Goal: Task Accomplishment & Management: Complete application form

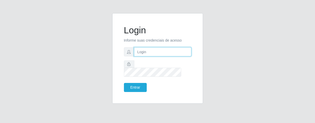
click at [160, 54] on input "text" at bounding box center [162, 51] width 57 height 9
type input "[PERSON_NAME]"
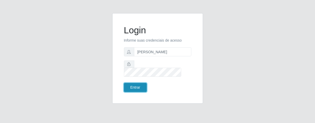
click at [133, 83] on button "Entrar" at bounding box center [135, 87] width 23 height 9
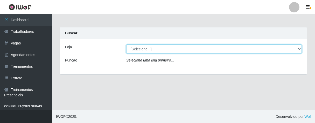
click at [296, 48] on select "[Selecione...] Superbox [GEOGRAPHIC_DATA] - Bessa" at bounding box center [213, 49] width 175 height 9
select select "206"
click at [126, 45] on select "[Selecione...] Superbox [GEOGRAPHIC_DATA] - Bessa" at bounding box center [213, 49] width 175 height 9
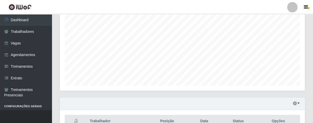
scroll to position [128, 0]
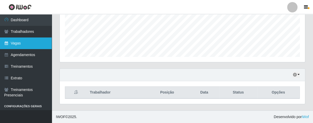
click at [28, 43] on link "Vagas" at bounding box center [26, 44] width 52 height 12
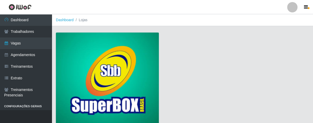
click at [120, 59] on img at bounding box center [107, 80] width 103 height 94
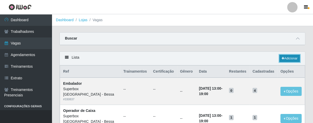
click at [289, 57] on link "Adicionar" at bounding box center [290, 58] width 20 height 7
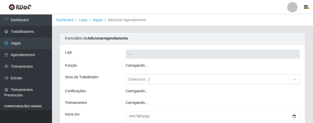
type input "Superbox [GEOGRAPHIC_DATA] - Bessa"
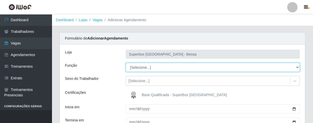
click at [296, 68] on select "[Selecione...] ASG ASG + ASG ++ Embalador Embalador + Embalador ++ Operador de …" at bounding box center [213, 67] width 175 height 9
select select "1"
click at [126, 63] on select "[Selecione...] ASG ASG + ASG ++ Embalador Embalador + Embalador ++ Operador de …" at bounding box center [213, 67] width 175 height 9
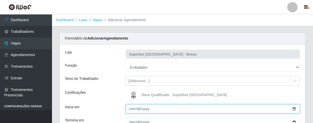
click at [131, 110] on input "Inicia em" at bounding box center [213, 109] width 175 height 9
type input "[DATE]"
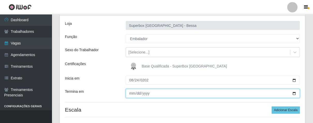
click at [130, 95] on input "Termina em" at bounding box center [213, 93] width 175 height 9
type input "[DATE]"
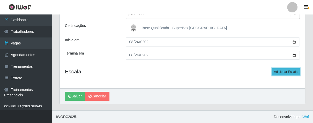
click at [289, 73] on button "Adicionar Escala" at bounding box center [286, 71] width 28 height 7
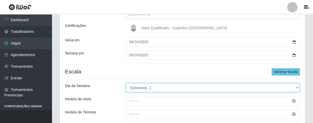
click at [294, 87] on select "[Selecione...] Segunda Terça Quarta Quinta Sexta Sábado Domingo" at bounding box center [213, 87] width 175 height 9
select select "0"
click at [126, 83] on select "[Selecione...] Segunda Terça Quarta Quinta Sexta Sábado Domingo" at bounding box center [213, 87] width 175 height 9
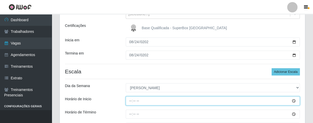
click at [130, 100] on input "Horário de Inicio" at bounding box center [213, 101] width 175 height 9
type input "07:00"
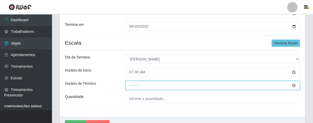
click at [127, 86] on input "Horário de Término" at bounding box center [213, 85] width 175 height 9
type input "13:00"
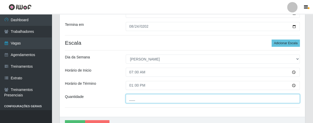
click at [148, 99] on input "___" at bounding box center [213, 98] width 175 height 9
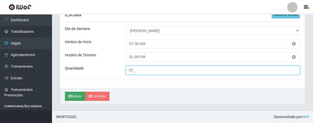
type input "07_"
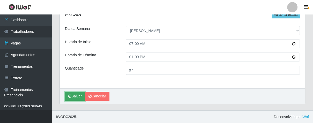
click at [77, 94] on button "Salvar" at bounding box center [75, 96] width 20 height 9
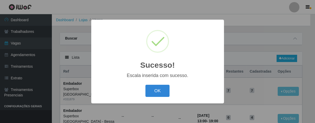
click at [159, 91] on button "OK" at bounding box center [157, 91] width 24 height 12
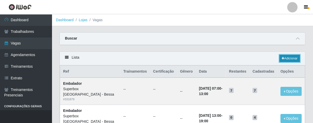
click at [286, 59] on link "Adicionar" at bounding box center [290, 58] width 20 height 7
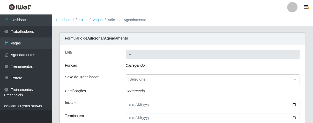
type input "Superbox [GEOGRAPHIC_DATA] - Bessa"
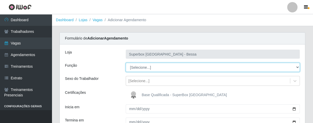
drag, startPoint x: 296, startPoint y: 68, endPoint x: 290, endPoint y: 68, distance: 5.7
click at [296, 68] on select "[Selecione...] ASG ASG + ASG ++ Embalador Embalador + Embalador ++ Operador de …" at bounding box center [213, 67] width 175 height 9
select select "1"
click at [126, 63] on select "[Selecione...] ASG ASG + ASG ++ Embalador Embalador + Embalador ++ Operador de …" at bounding box center [213, 67] width 175 height 9
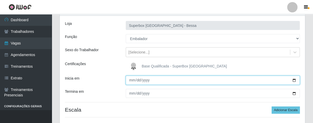
click at [132, 81] on input "Inicia em" at bounding box center [213, 80] width 175 height 9
type input "[DATE]"
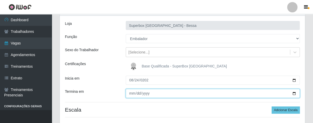
click at [131, 95] on input "Termina em" at bounding box center [213, 93] width 175 height 9
type input "[DATE]"
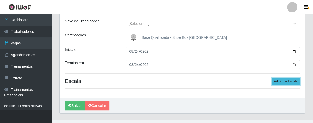
click at [278, 80] on button "Adicionar Escala" at bounding box center [286, 81] width 28 height 7
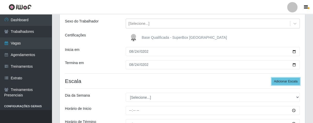
scroll to position [86, 0]
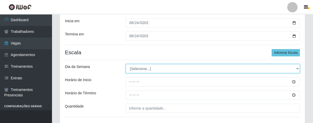
click at [298, 69] on select "[Selecione...] Segunda Terça Quarta Quinta Sexta Sábado Domingo" at bounding box center [213, 68] width 175 height 9
select select "0"
click at [126, 64] on select "[Selecione...] Segunda Terça Quarta Quinta Sexta Sábado Domingo" at bounding box center [213, 68] width 175 height 9
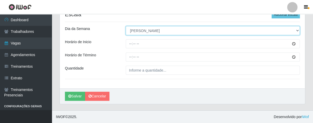
scroll to position [96, 0]
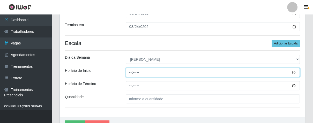
click at [129, 74] on input "Horário de Inicio" at bounding box center [213, 72] width 175 height 9
type input "13:00"
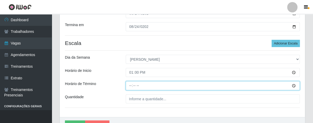
click at [129, 87] on input "Horário de Término" at bounding box center [213, 85] width 175 height 9
type input "19:00"
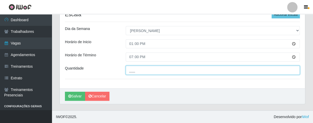
click at [140, 73] on input "___" at bounding box center [213, 70] width 175 height 9
type input "05_"
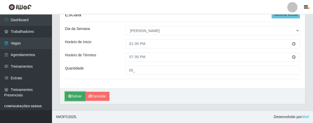
click at [80, 94] on button "Salvar" at bounding box center [75, 96] width 20 height 9
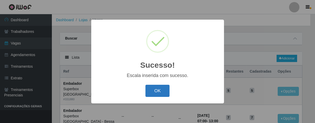
click at [153, 88] on button "OK" at bounding box center [157, 91] width 24 height 12
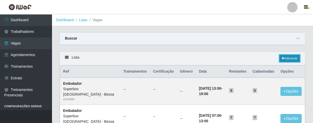
click at [287, 55] on link "Adicionar" at bounding box center [290, 58] width 20 height 7
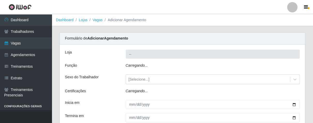
type input "Superbox [GEOGRAPHIC_DATA] - Bessa"
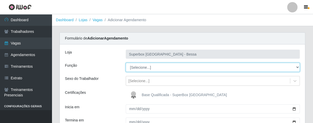
click at [298, 67] on select "[Selecione...] ASG ASG + ASG ++ Embalador Embalador + Embalador ++ Operador de …" at bounding box center [213, 67] width 175 height 9
select select "22"
click at [126, 63] on select "[Selecione...] ASG ASG + ASG ++ Embalador Embalador + Embalador ++ Operador de …" at bounding box center [213, 67] width 175 height 9
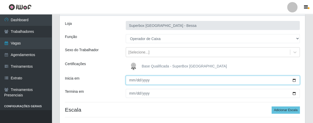
click at [131, 82] on input "Inicia em" at bounding box center [213, 80] width 175 height 9
type input "[DATE]"
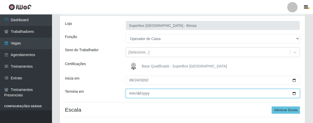
click at [130, 94] on input "Termina em" at bounding box center [213, 93] width 175 height 9
type input "[DATE]"
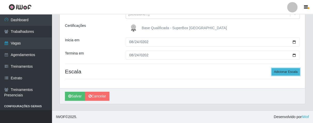
click at [286, 71] on button "Adicionar Escala" at bounding box center [286, 71] width 28 height 7
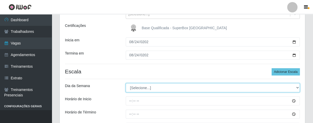
drag, startPoint x: 297, startPoint y: 87, endPoint x: 282, endPoint y: 85, distance: 14.9
click at [297, 87] on select "[Selecione...] Segunda Terça Quarta Quinta Sexta Sábado Domingo" at bounding box center [213, 87] width 175 height 9
select select "0"
click at [126, 83] on select "[Selecione...] Segunda Terça Quarta Quinta Sexta Sábado Domingo" at bounding box center [213, 87] width 175 height 9
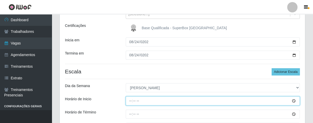
click at [128, 101] on input "Horário de Inicio" at bounding box center [213, 101] width 175 height 9
type input "07:00"
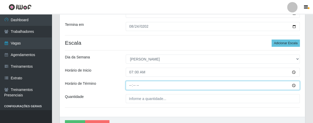
click at [129, 87] on input "Horário de Término" at bounding box center [213, 85] width 175 height 9
type input "13:00"
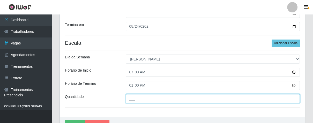
click at [145, 101] on input "___" at bounding box center [213, 98] width 175 height 9
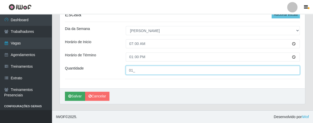
type input "01_"
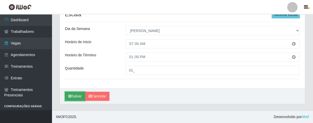
click at [79, 95] on button "Salvar" at bounding box center [75, 96] width 20 height 9
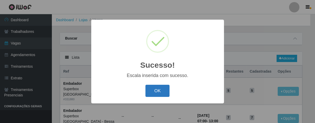
click at [166, 90] on button "OK" at bounding box center [157, 91] width 24 height 12
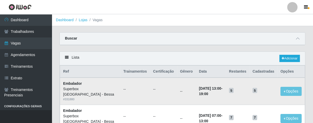
scroll to position [29, 0]
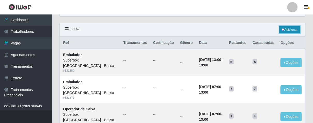
click at [289, 29] on link "Adicionar" at bounding box center [290, 29] width 20 height 7
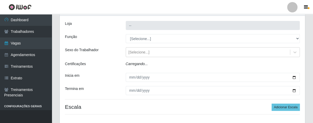
type input "Superbox [GEOGRAPHIC_DATA] - Bessa"
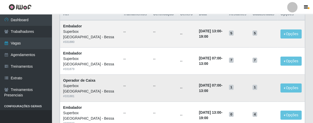
scroll to position [29, 0]
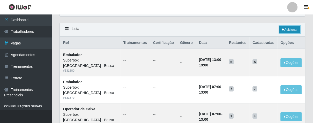
click at [283, 28] on icon at bounding box center [283, 29] width 3 height 3
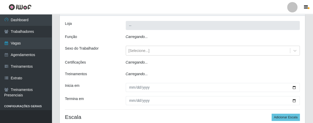
type input "Superbox [GEOGRAPHIC_DATA] - Bessa"
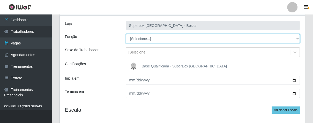
click at [296, 39] on select "[Selecione...] ASG ASG + ASG ++ Embalador Embalador + Embalador ++ Operador de …" at bounding box center [213, 38] width 175 height 9
select select "22"
click at [126, 34] on select "[Selecione...] ASG ASG + ASG ++ Embalador Embalador + Embalador ++ Operador de …" at bounding box center [213, 38] width 175 height 9
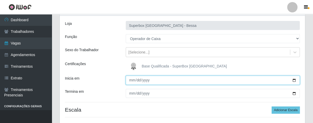
drag, startPoint x: 131, startPoint y: 80, endPoint x: 143, endPoint y: 90, distance: 15.8
click at [134, 83] on input "Inicia em" at bounding box center [213, 80] width 175 height 9
type input "[DATE]"
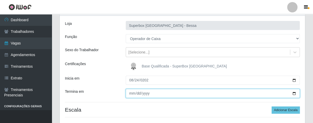
click at [128, 93] on input "Termina em" at bounding box center [213, 93] width 175 height 9
type input "[DATE]"
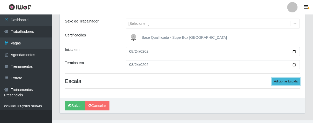
click at [281, 82] on button "Adicionar Escala" at bounding box center [286, 81] width 28 height 7
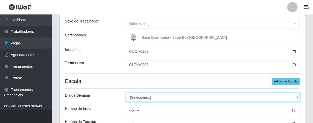
click at [299, 97] on select "[Selecione...] Segunda Terça Quarta Quinta Sexta Sábado Domingo" at bounding box center [213, 97] width 175 height 9
select select "0"
click at [126, 93] on select "[Selecione...] Segunda Terça Quarta Quinta Sexta Sábado Domingo" at bounding box center [213, 97] width 175 height 9
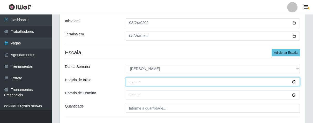
drag, startPoint x: 131, startPoint y: 80, endPoint x: 143, endPoint y: 108, distance: 30.7
click at [131, 80] on input "Horário de Inicio" at bounding box center [213, 81] width 175 height 9
type input "13:00"
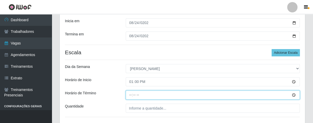
click at [129, 97] on input "Horário de Término" at bounding box center [213, 95] width 175 height 9
type input "19:00"
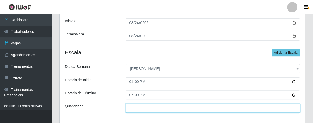
click at [137, 107] on input "___" at bounding box center [213, 108] width 175 height 9
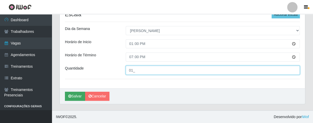
type input "01_"
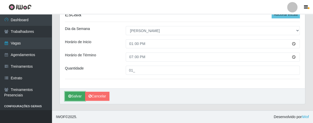
click at [76, 95] on button "Salvar" at bounding box center [75, 96] width 20 height 9
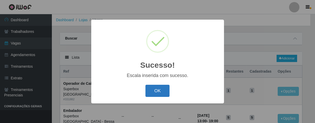
click at [158, 90] on button "OK" at bounding box center [157, 91] width 24 height 12
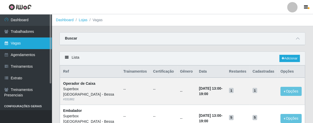
click at [21, 43] on link "Vagas" at bounding box center [26, 44] width 52 height 12
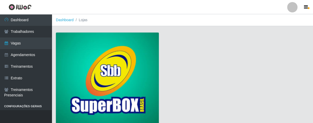
click at [112, 66] on img at bounding box center [107, 80] width 103 height 94
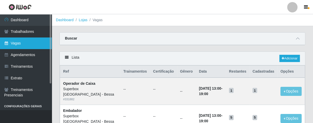
click at [33, 39] on link "Vagas" at bounding box center [26, 44] width 52 height 12
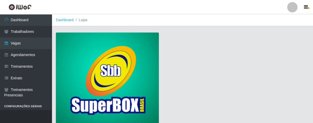
click at [107, 74] on img at bounding box center [107, 80] width 103 height 94
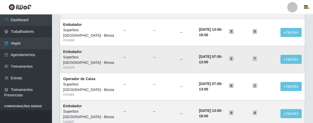
scroll to position [58, 0]
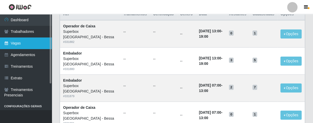
click at [12, 46] on link "Vagas" at bounding box center [26, 44] width 52 height 12
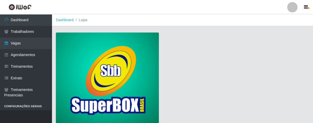
click at [134, 63] on img at bounding box center [107, 80] width 103 height 94
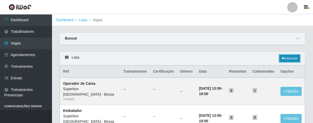
click at [282, 55] on link "Adicionar" at bounding box center [290, 58] width 20 height 7
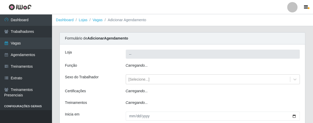
type input "Superbox [GEOGRAPHIC_DATA] - Bessa"
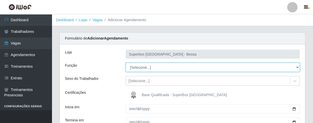
click at [297, 67] on select "[Selecione...] ASG ASG + ASG ++ Embalador Embalador + Embalador ++ Operador de …" at bounding box center [213, 67] width 175 height 9
select select "1"
click at [126, 63] on select "[Selecione...] ASG ASG + ASG ++ Embalador Embalador + Embalador ++ Operador de …" at bounding box center [213, 67] width 175 height 9
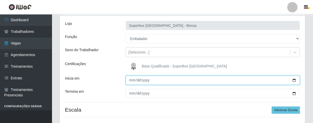
click at [133, 78] on input "Inicia em" at bounding box center [213, 80] width 175 height 9
type input "[DATE]"
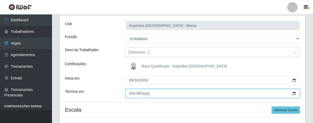
click at [127, 90] on input "Termina em" at bounding box center [213, 93] width 175 height 9
type input "[DATE]"
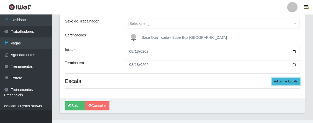
click at [282, 83] on button "Adicionar Escala" at bounding box center [286, 81] width 28 height 7
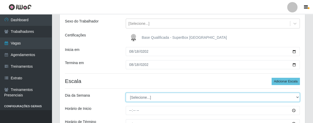
click at [298, 97] on select "[Selecione...] Segunda Terça Quarta Quinta Sexta Sábado Domingo" at bounding box center [213, 97] width 175 height 9
select select "1"
click at [126, 93] on select "[Selecione...] Segunda Terça Quarta Quinta Sexta Sábado Domingo" at bounding box center [213, 97] width 175 height 9
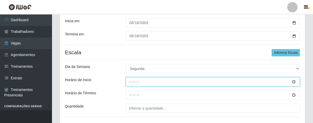
click at [132, 84] on input "Horário de Inicio" at bounding box center [213, 81] width 175 height 9
type input "16:00"
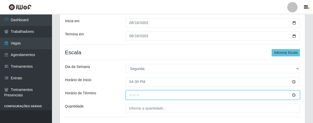
click at [129, 95] on input "Horário de Término" at bounding box center [213, 95] width 175 height 9
type input "21:00"
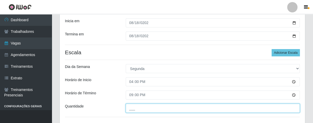
click at [147, 107] on input "___" at bounding box center [213, 108] width 175 height 9
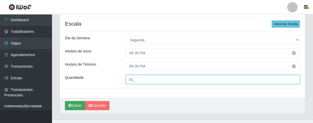
type input "01_"
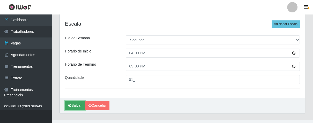
click at [78, 104] on button "Salvar" at bounding box center [75, 105] width 20 height 9
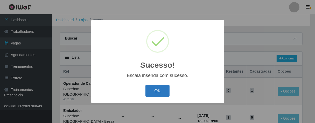
click at [153, 89] on button "OK" at bounding box center [157, 91] width 24 height 12
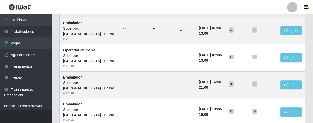
scroll to position [29, 0]
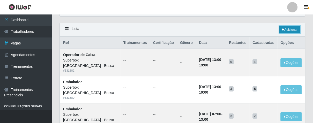
click at [290, 31] on link "Adicionar" at bounding box center [290, 29] width 20 height 7
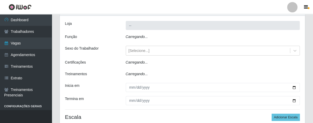
type input "Superbox [GEOGRAPHIC_DATA] - Bessa"
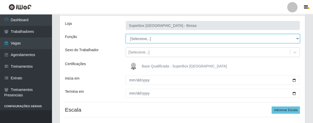
click at [297, 38] on select "[Selecione...] ASG ASG + ASG ++ Embalador Embalador + Embalador ++ Operador de …" at bounding box center [213, 38] width 175 height 9
select select "1"
click at [126, 34] on select "[Selecione...] ASG ASG + ASG ++ Embalador Embalador + Embalador ++ Operador de …" at bounding box center [213, 38] width 175 height 9
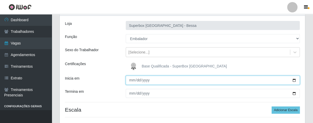
click at [128, 79] on input "Inicia em" at bounding box center [213, 80] width 175 height 9
type input "[DATE]"
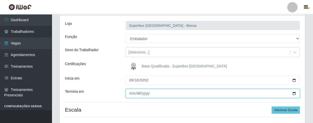
click at [130, 93] on input "Termina em" at bounding box center [213, 93] width 175 height 9
type input "0205-08-18"
type input "[DATE]"
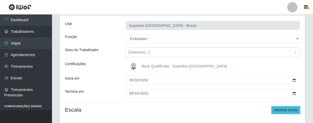
click at [281, 110] on button "Adicionar Escala" at bounding box center [286, 110] width 28 height 7
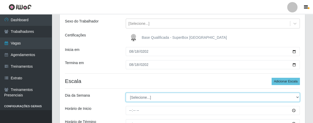
click at [295, 97] on select "[Selecione...] Segunda Terça Quarta Quinta Sexta Sábado Domingo" at bounding box center [213, 97] width 175 height 9
select select "1"
click at [126, 93] on select "[Selecione...] Segunda Terça Quarta Quinta Sexta Sábado Domingo" at bounding box center [213, 97] width 175 height 9
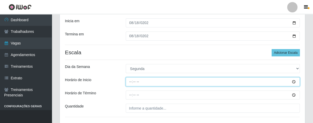
click at [130, 80] on input "Horário de Inicio" at bounding box center [213, 81] width 175 height 9
type input "14:00"
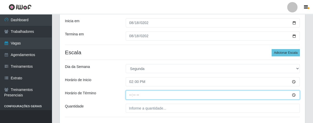
drag, startPoint x: 129, startPoint y: 94, endPoint x: 253, endPoint y: 107, distance: 124.5
click at [129, 94] on input "Horário de Término" at bounding box center [213, 95] width 175 height 9
type input "20:00"
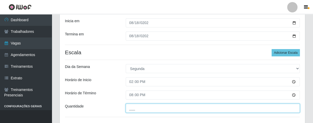
click at [167, 111] on input "___" at bounding box center [213, 108] width 175 height 9
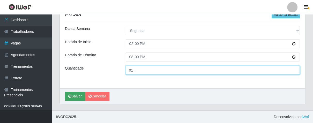
type input "01_"
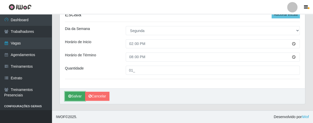
click at [71, 97] on button "Salvar" at bounding box center [75, 96] width 20 height 9
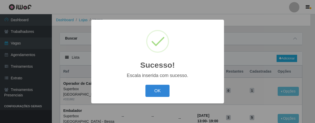
click at [157, 91] on button "OK" at bounding box center [157, 91] width 24 height 12
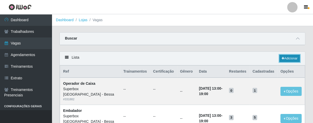
click at [283, 61] on link "Adicionar" at bounding box center [290, 58] width 20 height 7
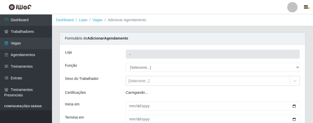
type input "Superbox [GEOGRAPHIC_DATA] - Bessa"
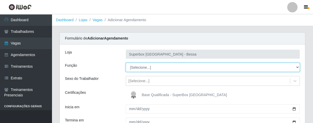
click at [295, 67] on select "[Selecione...] ASG ASG + ASG ++ Embalador Embalador + Embalador ++ Operador de …" at bounding box center [213, 67] width 175 height 9
select select "22"
click at [126, 63] on select "[Selecione...] ASG ASG + ASG ++ Embalador Embalador + Embalador ++ Operador de …" at bounding box center [213, 67] width 175 height 9
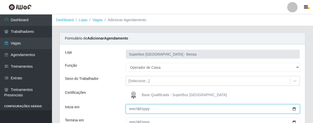
drag, startPoint x: 130, startPoint y: 110, endPoint x: 158, endPoint y: 120, distance: 29.7
click at [131, 110] on input "Inicia em" at bounding box center [213, 109] width 175 height 9
type input "[DATE]"
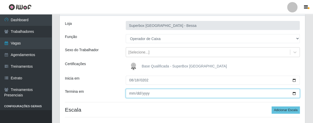
drag, startPoint x: 129, startPoint y: 94, endPoint x: 237, endPoint y: 117, distance: 110.6
click at [130, 94] on input "Termina em" at bounding box center [213, 93] width 175 height 9
type input "[DATE]"
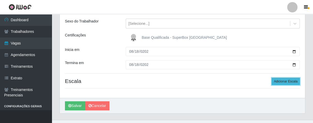
click at [286, 82] on button "Adicionar Escala" at bounding box center [286, 81] width 28 height 7
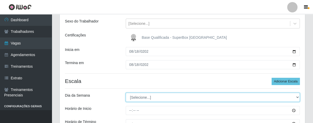
click at [298, 96] on select "[Selecione...] Segunda Terça Quarta Quinta Sexta Sábado Domingo" at bounding box center [213, 97] width 175 height 9
select select "1"
click at [126, 93] on select "[Selecione...] Segunda Terça Quarta Quinta Sexta Sábado Domingo" at bounding box center [213, 97] width 175 height 9
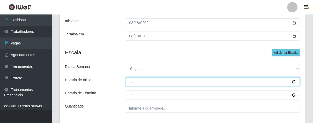
click at [131, 82] on input "Horário de Inicio" at bounding box center [213, 81] width 175 height 9
type input "16:00"
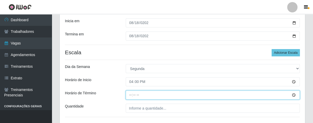
click at [131, 94] on input "Horário de Término" at bounding box center [213, 95] width 175 height 9
type input "21:00"
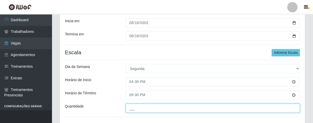
click at [146, 109] on input "___" at bounding box center [213, 108] width 175 height 9
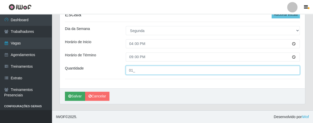
type input "01_"
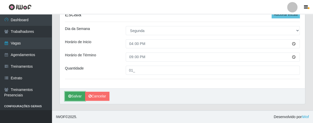
click at [78, 95] on button "Salvar" at bounding box center [75, 96] width 20 height 9
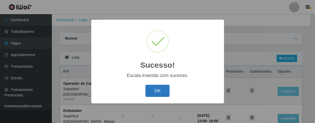
click at [154, 92] on button "OK" at bounding box center [157, 91] width 24 height 12
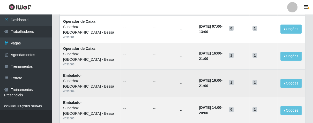
scroll to position [173, 0]
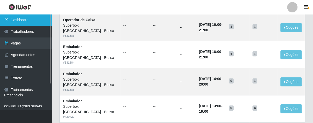
click at [35, 23] on link "Dashboard" at bounding box center [26, 20] width 52 height 12
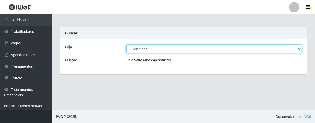
click at [298, 49] on select "[Selecione...] Superbox [GEOGRAPHIC_DATA] - Bessa" at bounding box center [213, 49] width 175 height 9
select select "206"
click at [126, 45] on select "[Selecione...] Superbox [GEOGRAPHIC_DATA] - Bessa" at bounding box center [213, 49] width 175 height 9
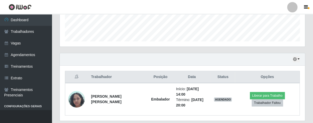
scroll to position [155, 0]
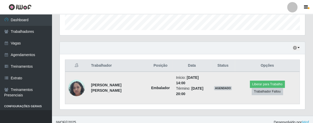
click at [81, 85] on img at bounding box center [76, 88] width 17 height 22
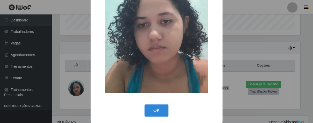
scroll to position [60, 0]
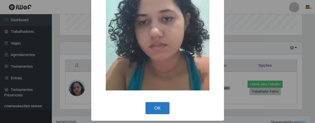
click at [160, 110] on button "OK" at bounding box center [157, 108] width 24 height 12
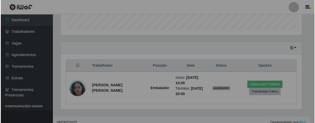
scroll to position [107, 245]
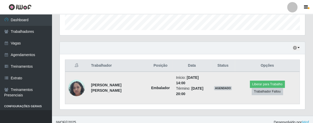
click at [73, 89] on img at bounding box center [76, 88] width 17 height 22
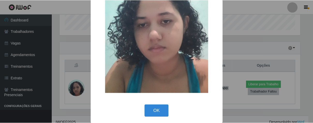
scroll to position [60, 0]
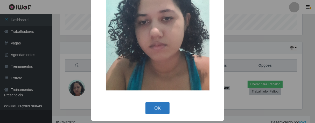
click at [152, 106] on button "OK" at bounding box center [157, 108] width 24 height 12
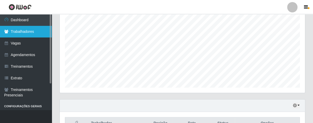
scroll to position [11, 0]
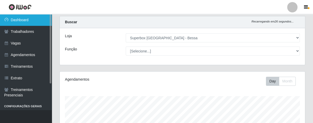
click at [33, 25] on link "Dashboard" at bounding box center [26, 20] width 52 height 12
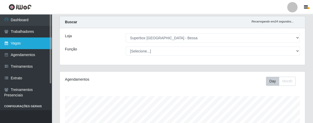
click at [24, 41] on link "Vagas" at bounding box center [26, 44] width 52 height 12
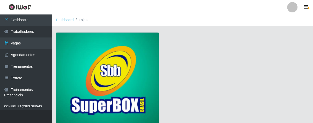
click at [130, 62] on img at bounding box center [107, 80] width 103 height 94
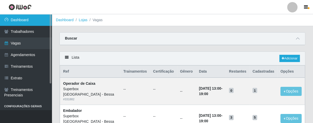
click at [15, 20] on link "Dashboard" at bounding box center [26, 20] width 52 height 12
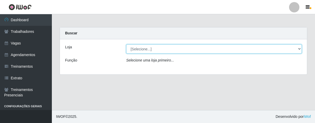
click at [299, 51] on select "[Selecione...] Superbox [GEOGRAPHIC_DATA] - Bessa" at bounding box center [213, 49] width 175 height 9
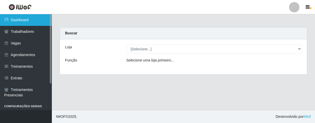
click at [15, 20] on link "Dashboard" at bounding box center [26, 20] width 52 height 12
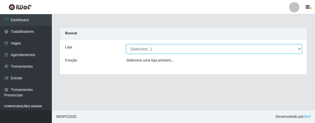
click at [299, 49] on select "[Selecione...] Superbox [GEOGRAPHIC_DATA] - Bessa" at bounding box center [213, 49] width 175 height 9
select select "206"
click at [126, 45] on select "[Selecione...] Superbox [GEOGRAPHIC_DATA] - Bessa" at bounding box center [213, 49] width 175 height 9
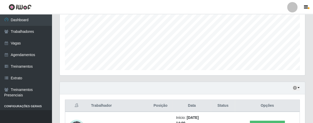
scroll to position [155, 0]
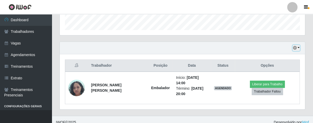
click at [297, 48] on icon "button" at bounding box center [295, 48] width 4 height 4
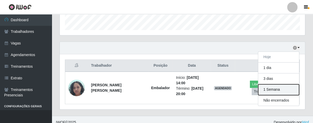
click at [268, 92] on button "1 Semana" at bounding box center [279, 89] width 41 height 11
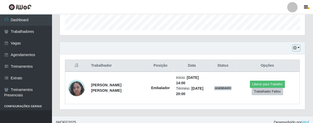
click at [298, 49] on button "button" at bounding box center [296, 48] width 7 height 6
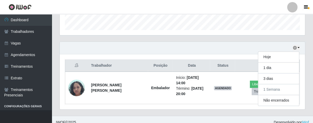
click at [221, 59] on div "Trabalhador Posição Data Status Opções [PERSON_NAME] [PERSON_NAME] Embalador In…" at bounding box center [183, 81] width 246 height 55
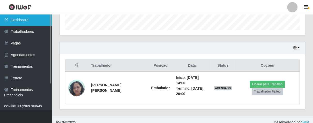
click at [21, 21] on link "Dashboard" at bounding box center [26, 20] width 52 height 12
